Goal: Task Accomplishment & Management: Manage account settings

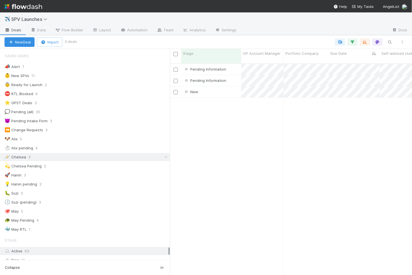
scroll to position [217, 242]
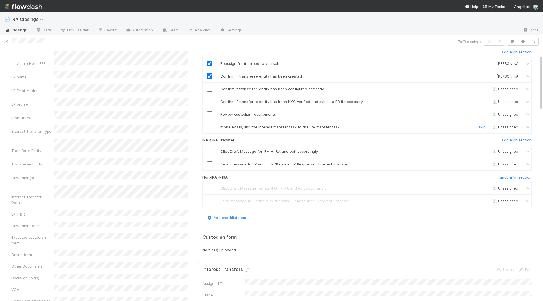
scroll to position [32, 0]
click at [208, 150] on input "checkbox" at bounding box center [210, 153] width 6 height 6
click at [208, 125] on input "checkbox" at bounding box center [210, 128] width 6 height 6
click at [209, 113] on input "checkbox" at bounding box center [210, 116] width 6 height 6
click at [209, 102] on input "checkbox" at bounding box center [210, 103] width 6 height 6
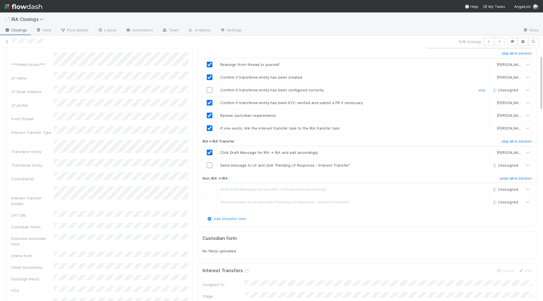
click at [209, 90] on input "checkbox" at bounding box center [210, 90] width 6 height 6
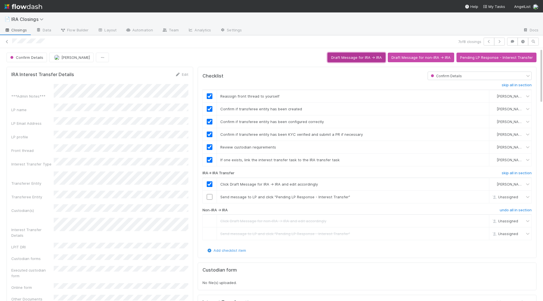
click at [367, 59] on button "Draft Message for IRA -> IRA" at bounding box center [357, 58] width 58 height 10
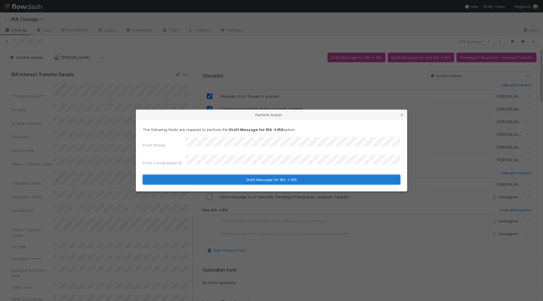
click at [213, 175] on button "Draft Message for IRA -> IRA" at bounding box center [271, 180] width 257 height 10
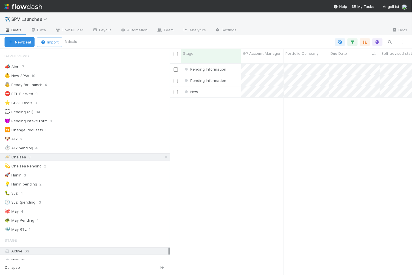
scroll to position [217, 242]
click at [223, 90] on div "New" at bounding box center [211, 92] width 60 height 11
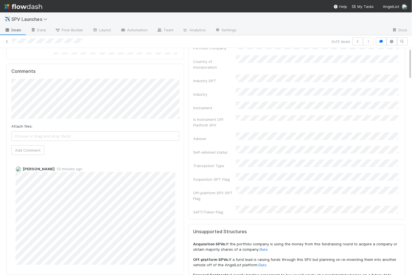
scroll to position [89, 0]
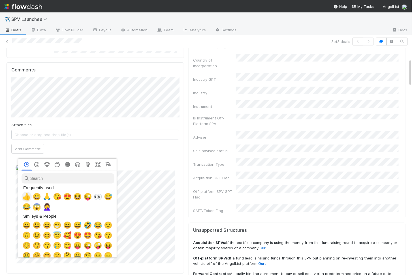
click at [27, 198] on span "👍" at bounding box center [26, 197] width 8 height 8
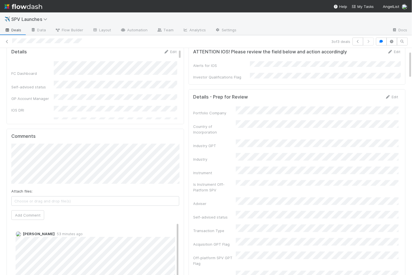
scroll to position [0, 0]
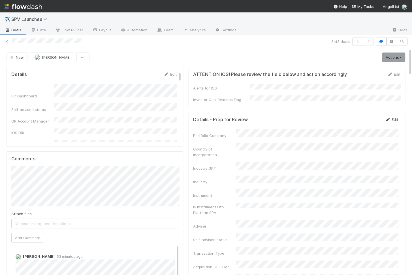
click at [393, 117] on link "Edit" at bounding box center [391, 119] width 13 height 5
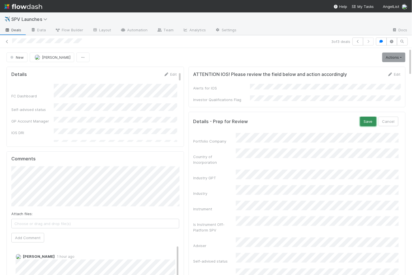
click at [367, 118] on button "Save" at bounding box center [368, 122] width 16 height 10
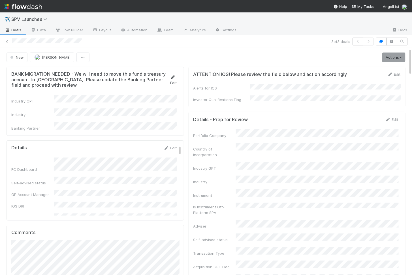
click at [175, 78] on link "Edit" at bounding box center [173, 80] width 7 height 10
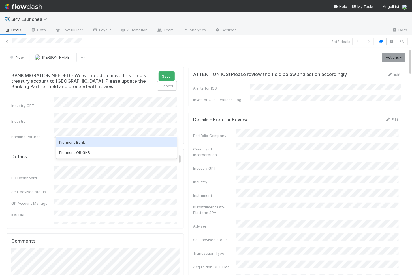
click at [82, 142] on div "Piermont Bank" at bounding box center [116, 142] width 121 height 10
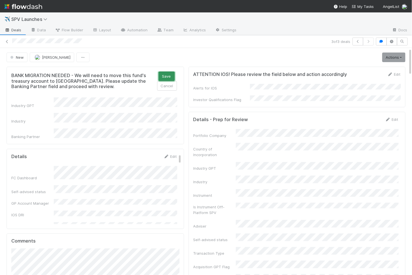
click at [168, 74] on button "Save" at bounding box center [166, 77] width 16 height 10
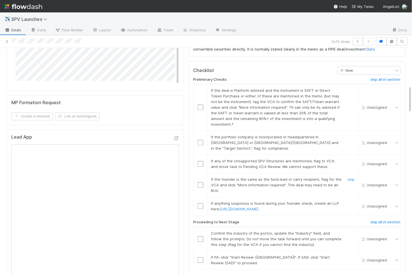
scroll to position [354, 0]
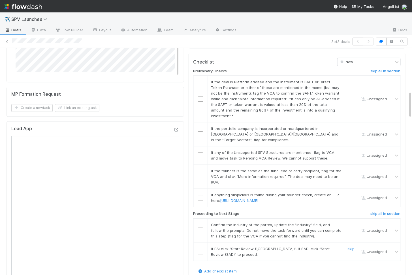
click at [200, 249] on input "checkbox" at bounding box center [200, 252] width 6 height 6
click at [200, 228] on input "checkbox" at bounding box center [200, 231] width 6 height 6
click at [198, 195] on input "checkbox" at bounding box center [200, 198] width 6 height 6
click at [201, 174] on input "checkbox" at bounding box center [200, 177] width 6 height 6
click at [201, 153] on input "checkbox" at bounding box center [200, 156] width 6 height 6
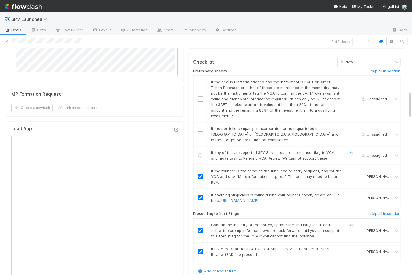
click at [201, 132] on input "checkbox" at bounding box center [200, 135] width 6 height 6
click at [199, 96] on input "checkbox" at bounding box center [200, 99] width 6 height 6
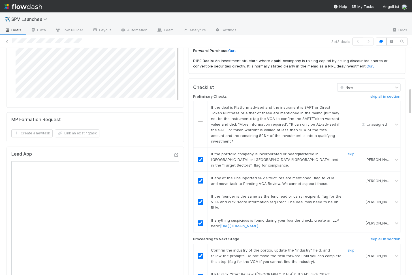
scroll to position [327, 0]
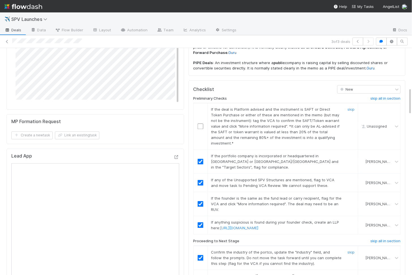
click at [201, 124] on input "checkbox" at bounding box center [200, 127] width 6 height 6
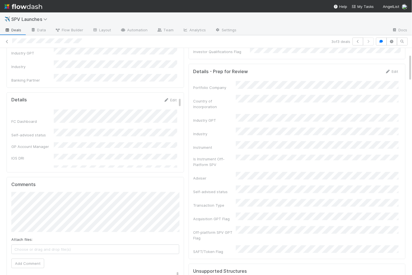
scroll to position [0, 0]
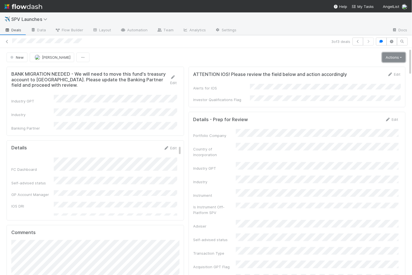
click at [390, 57] on link "Actions" at bounding box center [393, 58] width 23 height 10
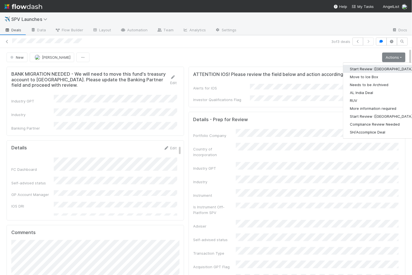
click at [365, 68] on button "Start Review ([GEOGRAPHIC_DATA])" at bounding box center [381, 69] width 77 height 8
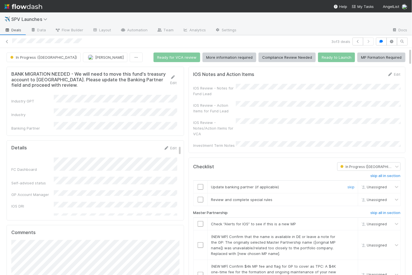
click at [202, 184] on input "checkbox" at bounding box center [200, 187] width 6 height 6
click at [201, 197] on input "checkbox" at bounding box center [200, 200] width 6 height 6
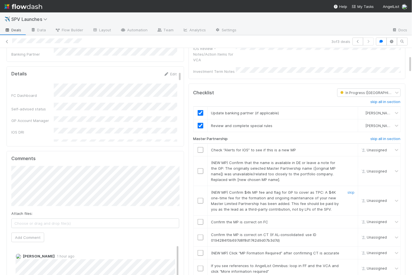
scroll to position [119, 0]
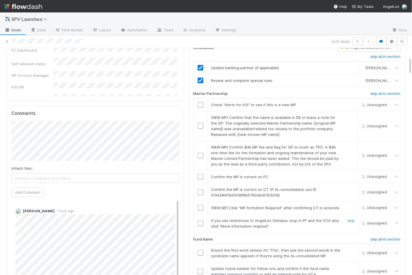
click at [201, 221] on input "checkbox" at bounding box center [200, 224] width 6 height 6
click at [201, 205] on input "checkbox" at bounding box center [200, 208] width 6 height 6
click at [201, 190] on input "checkbox" at bounding box center [200, 193] width 6 height 6
click at [201, 174] on input "checkbox" at bounding box center [200, 177] width 6 height 6
click at [200, 153] on input "checkbox" at bounding box center [200, 156] width 6 height 6
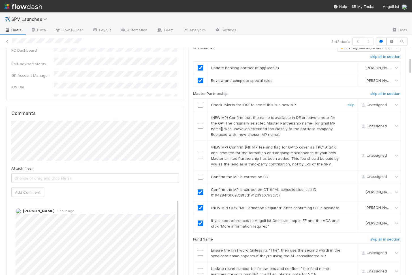
click at [198, 102] on input "checkbox" at bounding box center [200, 105] width 6 height 6
click at [200, 123] on input "checkbox" at bounding box center [200, 126] width 6 height 6
click at [200, 153] on input "checkbox" at bounding box center [200, 156] width 6 height 6
click at [200, 174] on input "checkbox" at bounding box center [200, 177] width 6 height 6
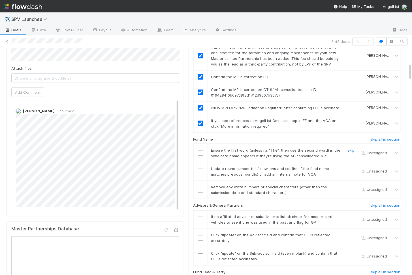
scroll to position [227, 0]
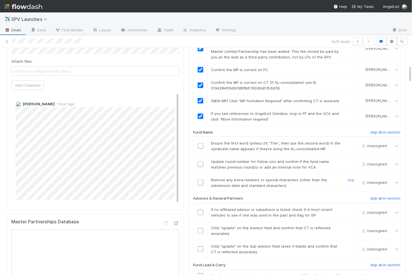
click at [200, 180] on input "checkbox" at bounding box center [200, 183] width 6 height 6
click at [200, 162] on input "checkbox" at bounding box center [200, 165] width 6 height 6
click at [198, 143] on input "checkbox" at bounding box center [200, 146] width 6 height 6
click at [201, 247] on input "checkbox" at bounding box center [200, 250] width 6 height 6
click at [201, 229] on input "checkbox" at bounding box center [200, 232] width 6 height 6
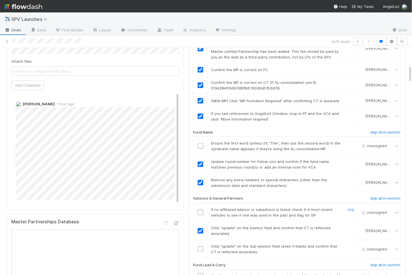
click at [201, 210] on input "checkbox" at bounding box center [200, 213] width 6 height 6
click at [201, 247] on input "checkbox" at bounding box center [200, 250] width 6 height 6
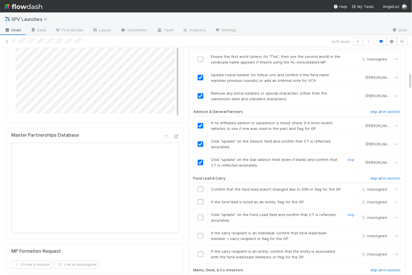
scroll to position [319, 0]
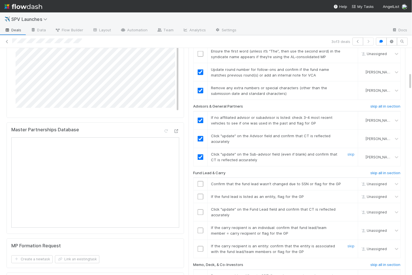
click at [200, 247] on input "checkbox" at bounding box center [200, 250] width 6 height 6
click at [200, 224] on td at bounding box center [200, 231] width 14 height 18
click at [200, 228] on input "checkbox" at bounding box center [200, 231] width 6 height 6
click at [201, 210] on input "checkbox" at bounding box center [200, 213] width 6 height 6
click at [200, 194] on input "checkbox" at bounding box center [200, 197] width 6 height 6
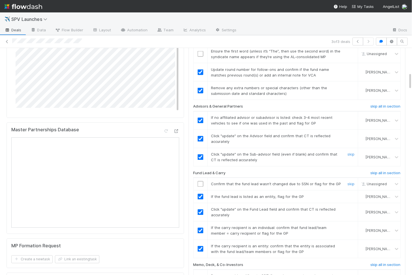
click at [200, 182] on input "checkbox" at bounding box center [200, 185] width 6 height 6
click at [201, 182] on input "checkbox" at bounding box center [200, 185] width 6 height 6
checkbox input "true"
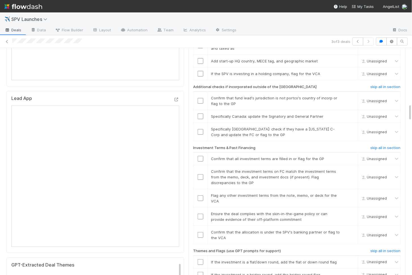
scroll to position [733, 0]
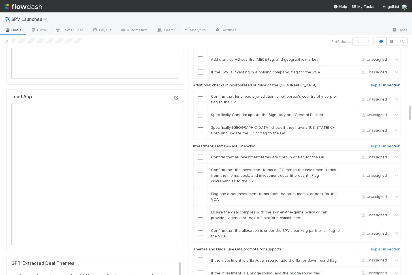
click at [380, 83] on h6 "skip all in section" at bounding box center [385, 85] width 30 height 5
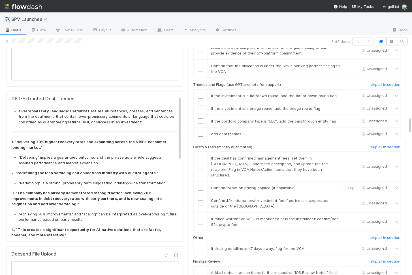
scroll to position [904, 0]
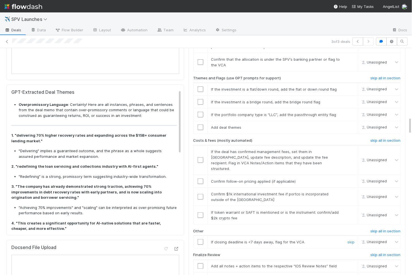
click at [199, 240] on input "checkbox" at bounding box center [200, 243] width 6 height 6
click at [200, 213] on input "checkbox" at bounding box center [200, 216] width 6 height 6
click at [200, 194] on input "checkbox" at bounding box center [200, 197] width 6 height 6
click at [199, 179] on input "checkbox" at bounding box center [200, 182] width 6 height 6
click at [199, 158] on input "checkbox" at bounding box center [200, 161] width 6 height 6
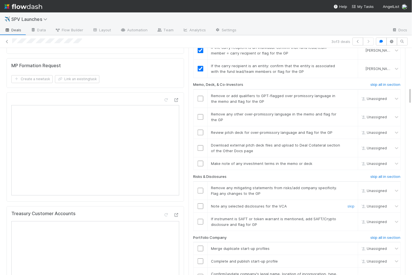
scroll to position [583, 0]
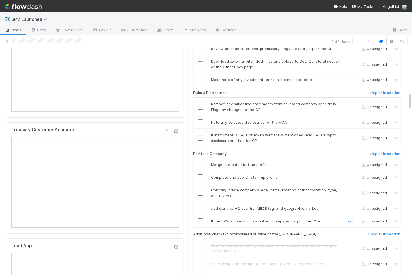
click at [200, 219] on input "checkbox" at bounding box center [200, 222] width 6 height 6
click at [201, 206] on input "checkbox" at bounding box center [200, 209] width 6 height 6
click at [201, 190] on input "checkbox" at bounding box center [200, 193] width 6 height 6
click at [201, 175] on input "checkbox" at bounding box center [200, 178] width 6 height 6
click at [200, 162] on input "checkbox" at bounding box center [200, 165] width 6 height 6
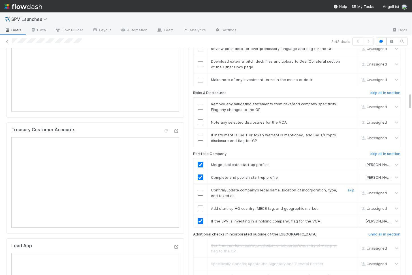
click at [200, 190] on input "checkbox" at bounding box center [200, 193] width 6 height 6
click at [200, 206] on input "checkbox" at bounding box center [200, 209] width 6 height 6
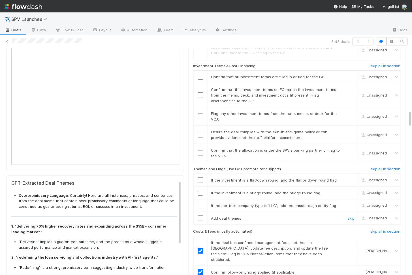
scroll to position [818, 0]
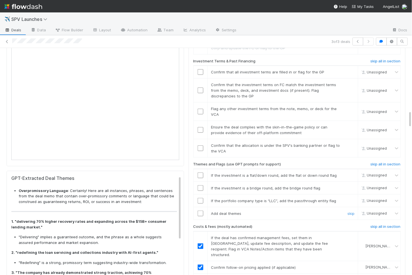
click at [201, 211] on input "checkbox" at bounding box center [200, 214] width 6 height 6
click at [201, 198] on input "checkbox" at bounding box center [200, 201] width 6 height 6
click at [200, 186] on input "checkbox" at bounding box center [200, 189] width 6 height 6
click at [201, 173] on input "checkbox" at bounding box center [200, 176] width 6 height 6
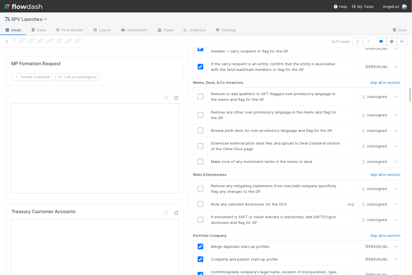
scroll to position [501, 0]
click at [201, 217] on input "checkbox" at bounding box center [200, 220] width 6 height 6
click at [201, 202] on input "checkbox" at bounding box center [200, 205] width 6 height 6
click at [201, 186] on input "checkbox" at bounding box center [200, 189] width 6 height 6
click at [200, 217] on input "checkbox" at bounding box center [200, 220] width 6 height 6
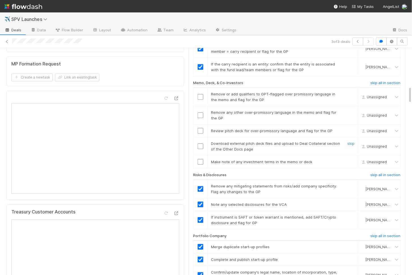
click at [200, 144] on input "checkbox" at bounding box center [200, 147] width 6 height 6
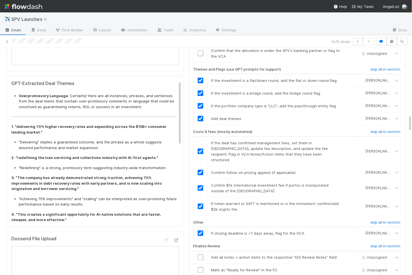
scroll to position [916, 0]
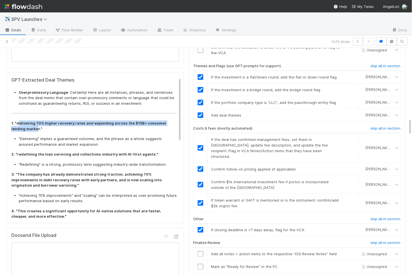
drag, startPoint x: 19, startPoint y: 115, endPoint x: 22, endPoint y: 120, distance: 7.0
click at [22, 121] on strong "1. "delivering 70% higher recovery rates and expanding across the $15B+ consume…" at bounding box center [88, 126] width 155 height 10
copy strong "elivering 70% higher recovery rates and expanding across the $15B+ consumer len…"
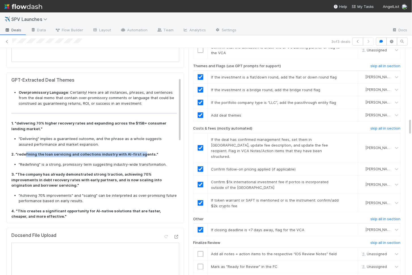
drag, startPoint x: 24, startPoint y: 147, endPoint x: 138, endPoint y: 147, distance: 113.7
click at [138, 152] on strong "2. "redefining the loan servicing and collections industry with AI-first agents…" at bounding box center [84, 154] width 147 height 5
copy strong "fining the loan servicing and collections industry with AI-first ag"
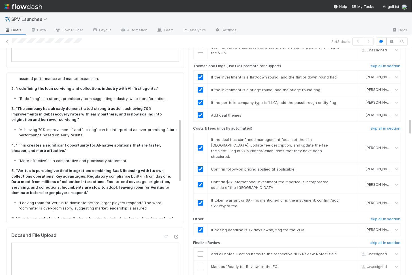
scroll to position [89, 0]
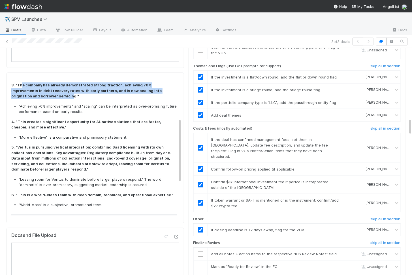
drag, startPoint x: 21, startPoint y: 77, endPoint x: 25, endPoint y: 91, distance: 14.0
click at [25, 91] on strong "3. "The company has already demonstrated strong traction, achieving 70% improve…" at bounding box center [86, 91] width 150 height 16
copy strong "e company has already demonstrated strong traction, achieving 70% improvements …"
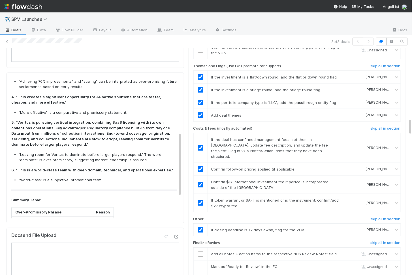
scroll to position [122, 0]
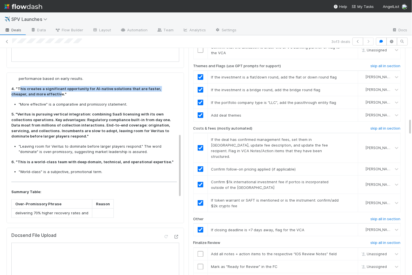
drag, startPoint x: 19, startPoint y: 80, endPoint x: 35, endPoint y: 88, distance: 18.0
click at [35, 88] on strong "4. "This creates a significant opportunity for AI-native solutions that are fas…" at bounding box center [86, 92] width 150 height 10
copy strong "his creates a significant opportunity for AI-native solutions that are faster, …"
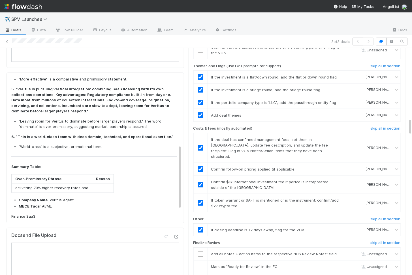
scroll to position [147, 0]
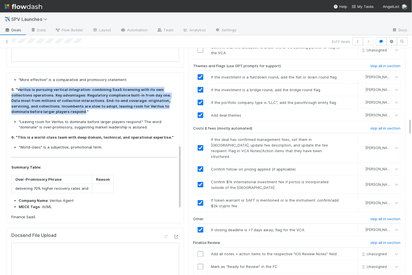
drag, startPoint x: 33, startPoint y: 98, endPoint x: 40, endPoint y: 105, distance: 10.0
click at [40, 105] on strong "5. "Veritus is pursuing vertical integration: combining SaaS licensing with its…" at bounding box center [91, 100] width 160 height 27
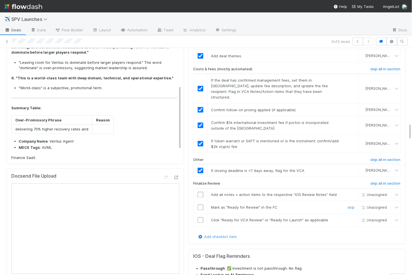
scroll to position [979, 0]
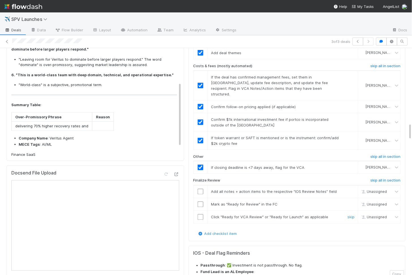
click at [199, 215] on input "checkbox" at bounding box center [200, 218] width 6 height 6
click at [199, 198] on td at bounding box center [200, 204] width 14 height 13
click at [200, 202] on input "checkbox" at bounding box center [200, 205] width 6 height 6
click at [200, 189] on input "checkbox" at bounding box center [200, 192] width 6 height 6
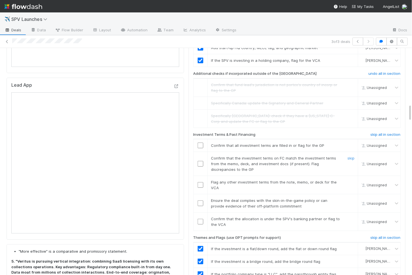
scroll to position [749, 0]
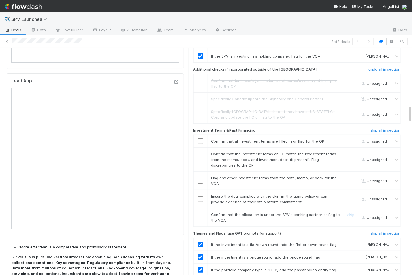
click at [201, 215] on input "checkbox" at bounding box center [200, 218] width 6 height 6
click at [199, 197] on input "checkbox" at bounding box center [200, 200] width 6 height 6
click at [199, 178] on input "checkbox" at bounding box center [200, 181] width 6 height 6
click at [199, 157] on input "checkbox" at bounding box center [200, 160] width 6 height 6
checkbox input "true"
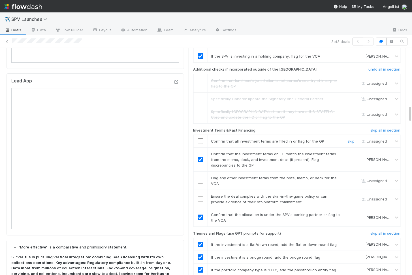
click at [199, 135] on td at bounding box center [200, 141] width 14 height 13
click at [200, 139] on input "checkbox" at bounding box center [200, 142] width 6 height 6
click at [200, 197] on input "checkbox" at bounding box center [200, 200] width 6 height 6
click at [200, 178] on input "checkbox" at bounding box center [200, 181] width 6 height 6
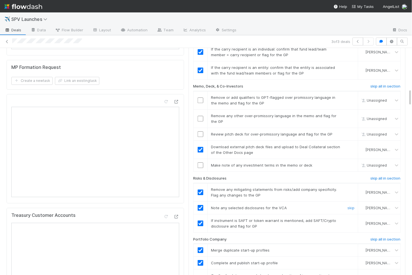
scroll to position [493, 0]
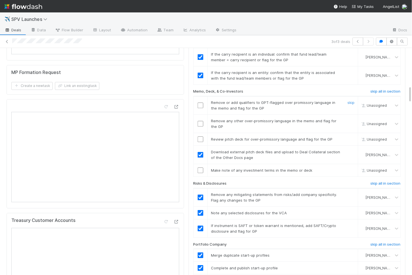
click at [200, 103] on input "checkbox" at bounding box center [200, 106] width 6 height 6
click at [201, 121] on input "checkbox" at bounding box center [200, 124] width 6 height 6
click at [200, 137] on input "checkbox" at bounding box center [200, 140] width 6 height 6
click at [197, 164] on td at bounding box center [200, 170] width 14 height 13
click at [199, 168] on input "checkbox" at bounding box center [200, 171] width 6 height 6
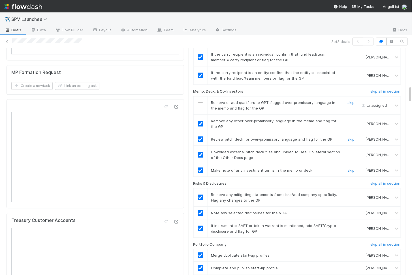
click at [199, 103] on input "checkbox" at bounding box center [200, 106] width 6 height 6
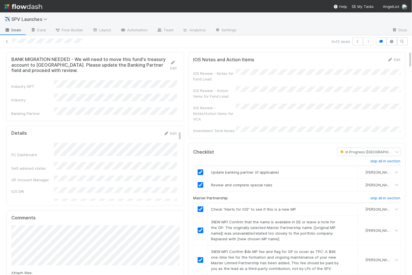
scroll to position [0, 0]
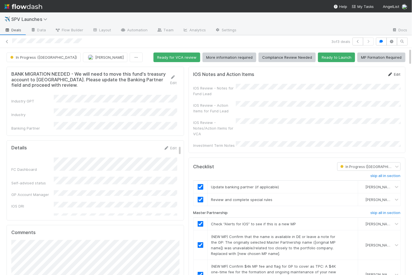
click at [396, 75] on link "Edit" at bounding box center [393, 74] width 13 height 5
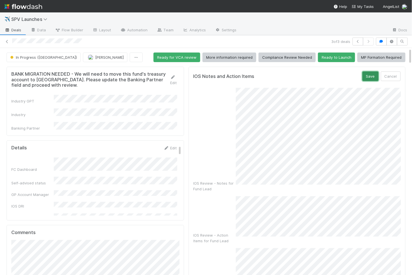
click at [365, 76] on button "Save" at bounding box center [370, 77] width 16 height 10
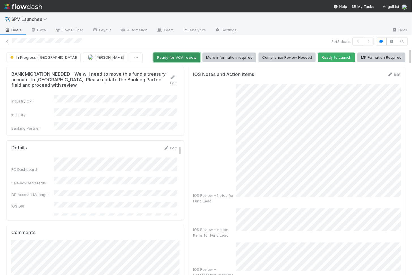
click at [175, 57] on button "Ready for VCA review" at bounding box center [176, 58] width 47 height 10
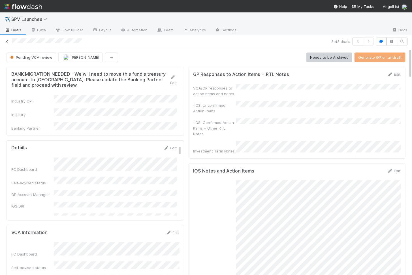
click at [7, 42] on icon at bounding box center [7, 42] width 6 height 4
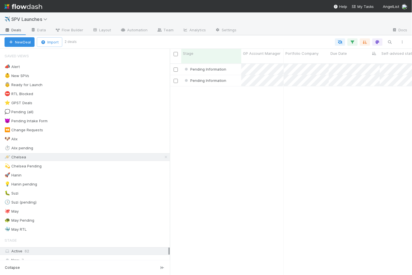
scroll to position [217, 242]
click at [234, 64] on div "Pending Information" at bounding box center [211, 69] width 60 height 11
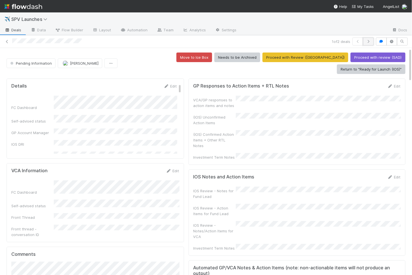
click at [372, 42] on button "button" at bounding box center [368, 42] width 11 height 8
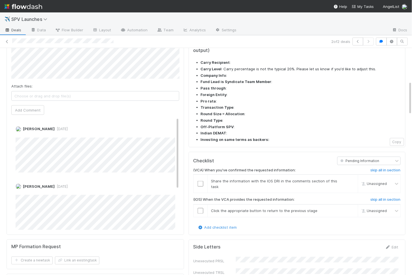
scroll to position [222, 0]
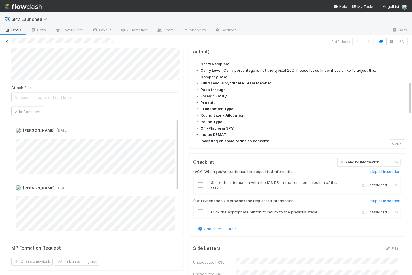
click at [7, 42] on icon at bounding box center [7, 42] width 6 height 4
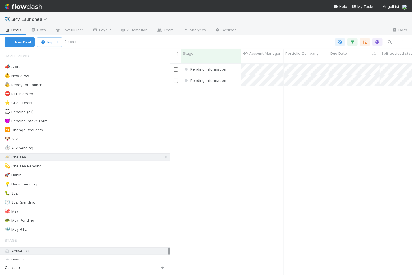
scroll to position [0, 0]
